Goal: Find specific page/section: Find specific page/section

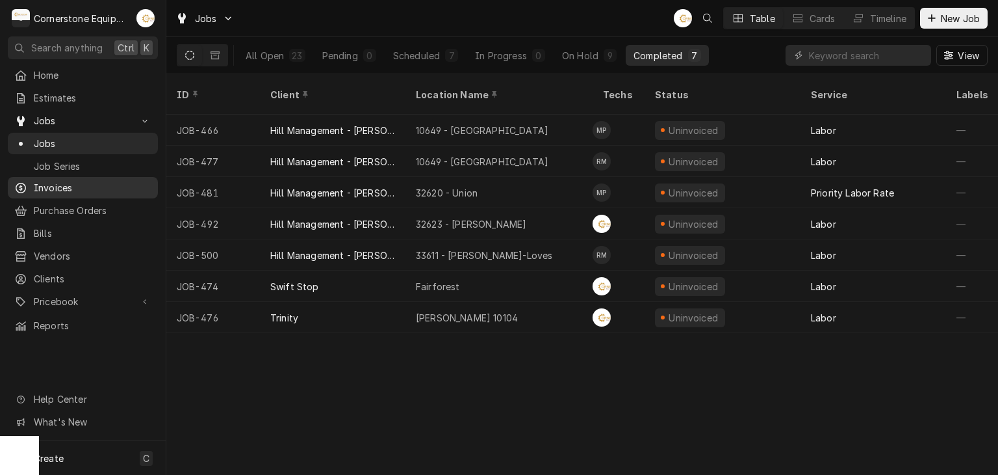
click at [47, 188] on span "Invoices" at bounding box center [93, 188] width 118 height 14
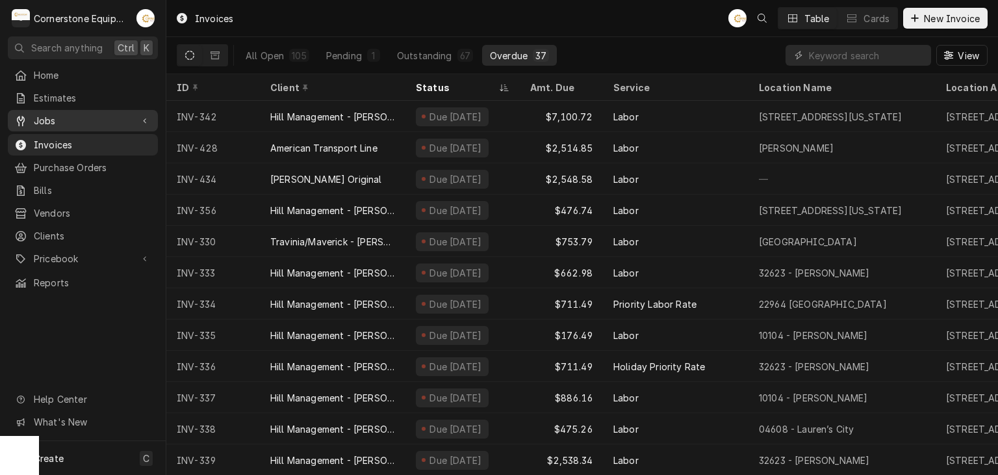
click at [104, 116] on span "Jobs" at bounding box center [83, 121] width 98 height 14
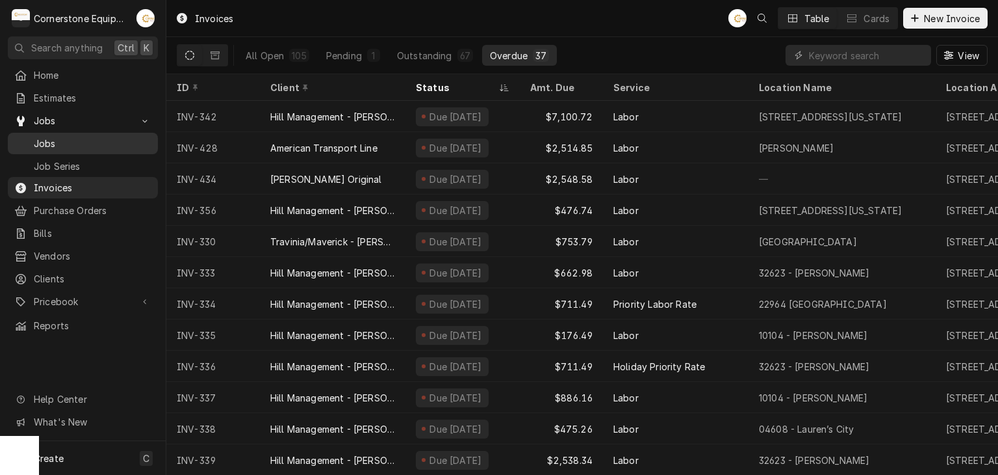
click at [103, 137] on span "Jobs" at bounding box center [93, 144] width 118 height 14
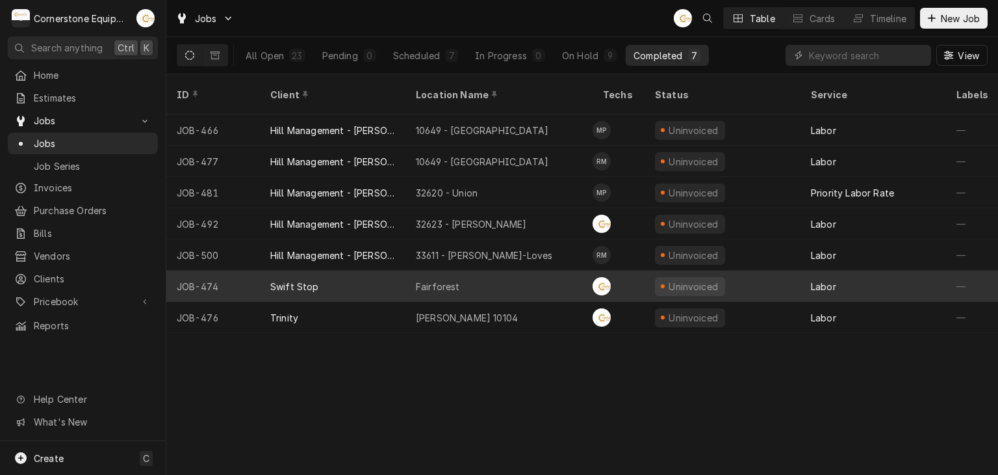
click at [409, 274] on div "Fairforest" at bounding box center [499, 285] width 187 height 31
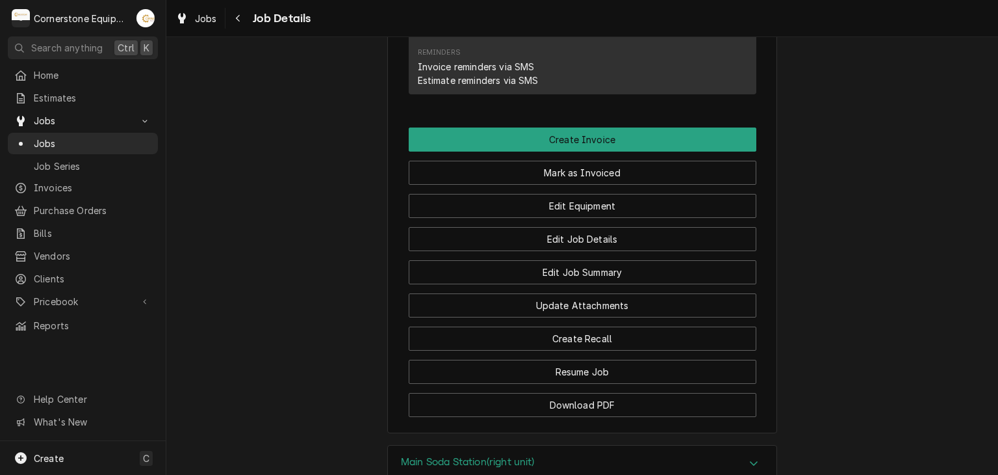
scroll to position [1266, 0]
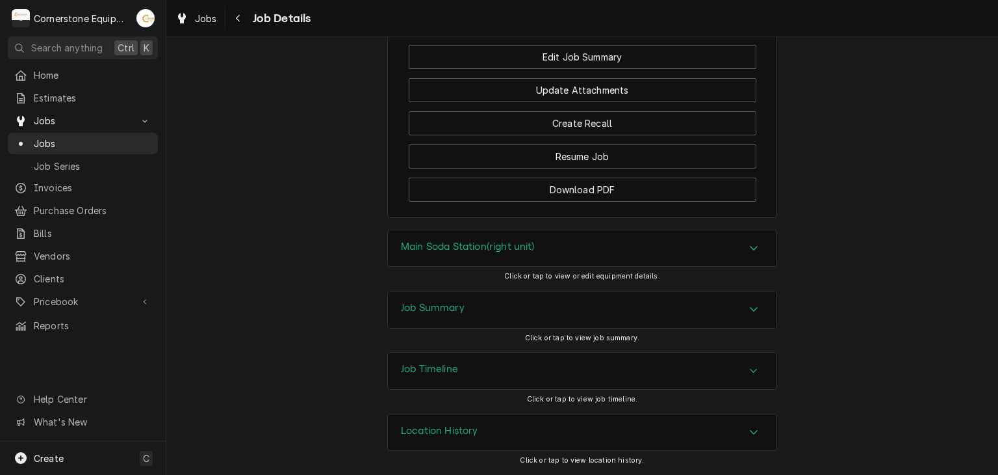
click at [553, 313] on div "Job Summary" at bounding box center [582, 309] width 389 height 36
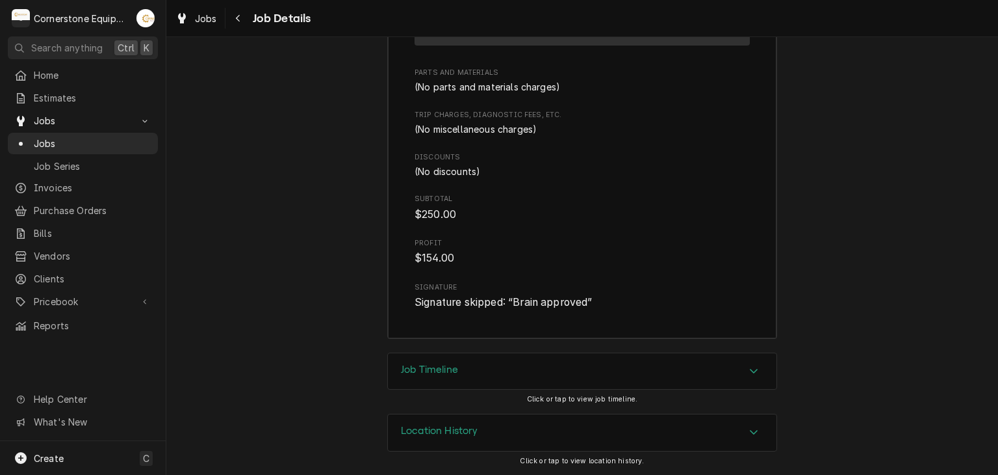
scroll to position [1643, 0]
